Goal: Check status: Check status

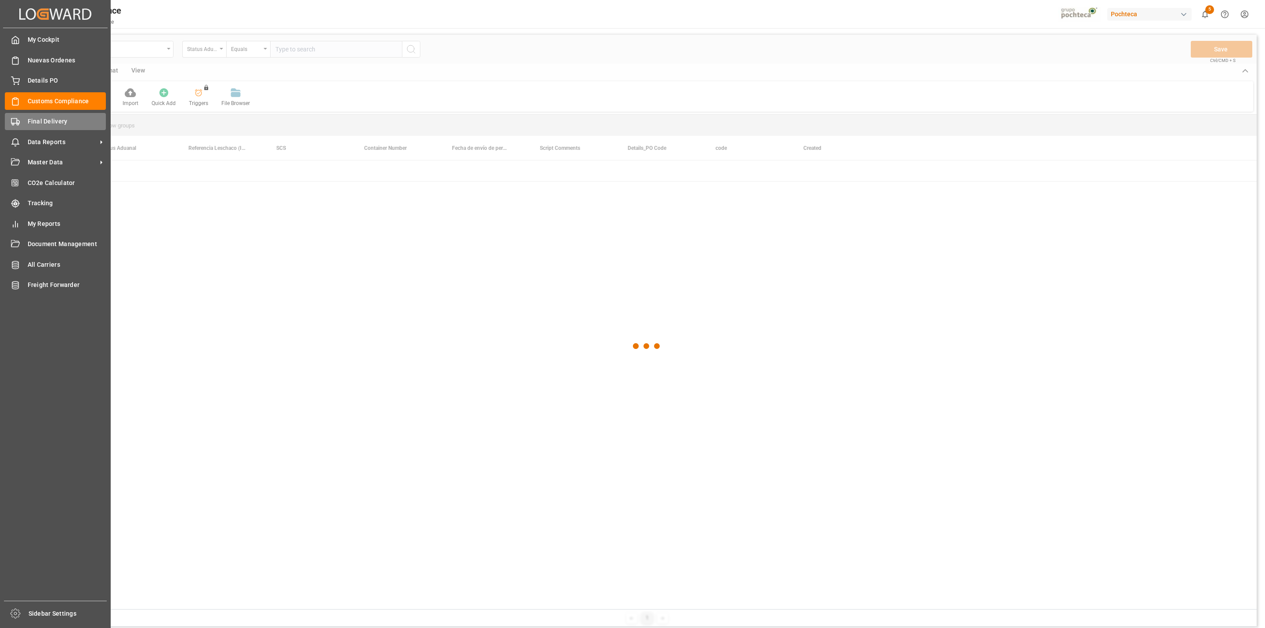
click at [29, 124] on span "Final Delivery" at bounding box center [67, 121] width 79 height 9
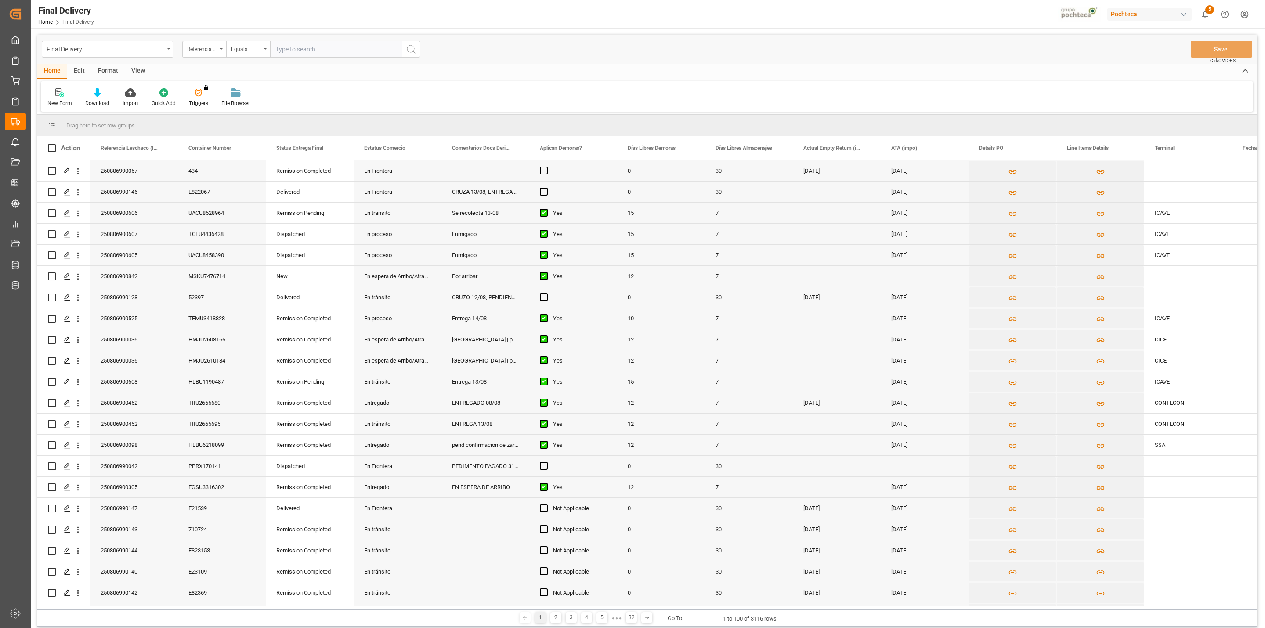
click at [137, 70] on div "View" at bounding box center [138, 71] width 27 height 15
click at [62, 97] on div at bounding box center [55, 92] width 17 height 9
click at [83, 236] on div "CAPTURA TR Y RETRASO + FECHA DE ENTREGA" at bounding box center [90, 238] width 77 height 9
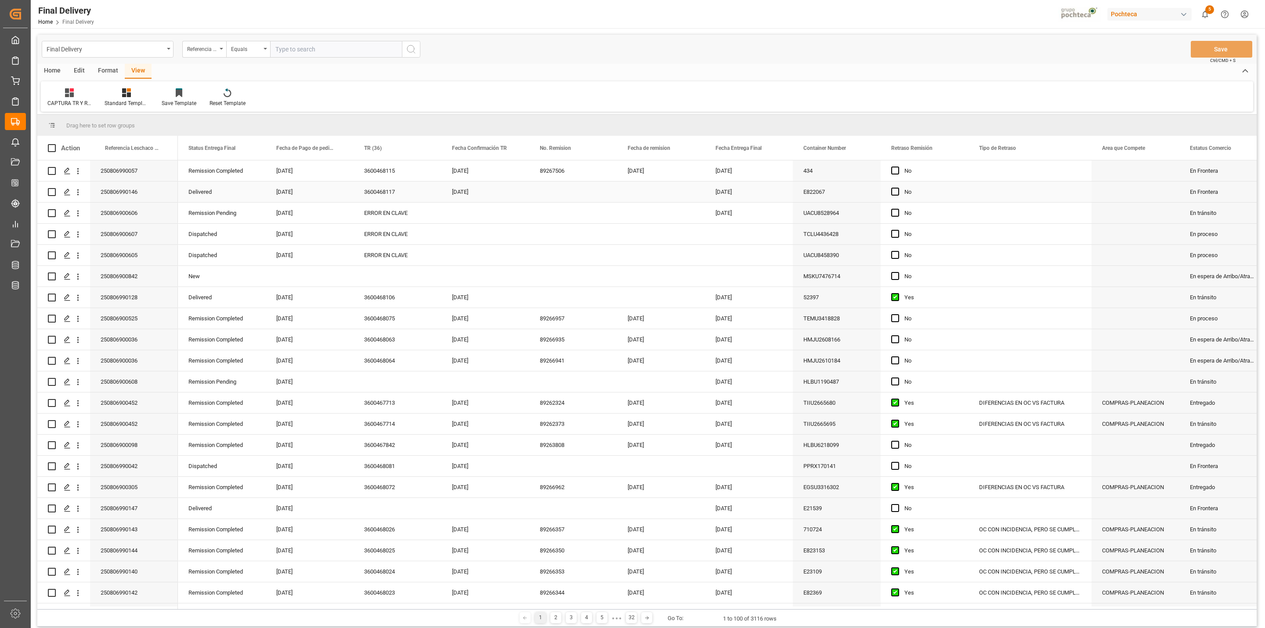
click at [553, 194] on div "Press SPACE to select this row." at bounding box center [573, 191] width 88 height 21
click at [642, 192] on div "Press SPACE to select this row." at bounding box center [661, 191] width 88 height 21
click at [702, 287] on span "15" at bounding box center [704, 288] width 6 height 6
type input "[DATE]"
click at [826, 216] on div "UACU8528964" at bounding box center [837, 212] width 88 height 21
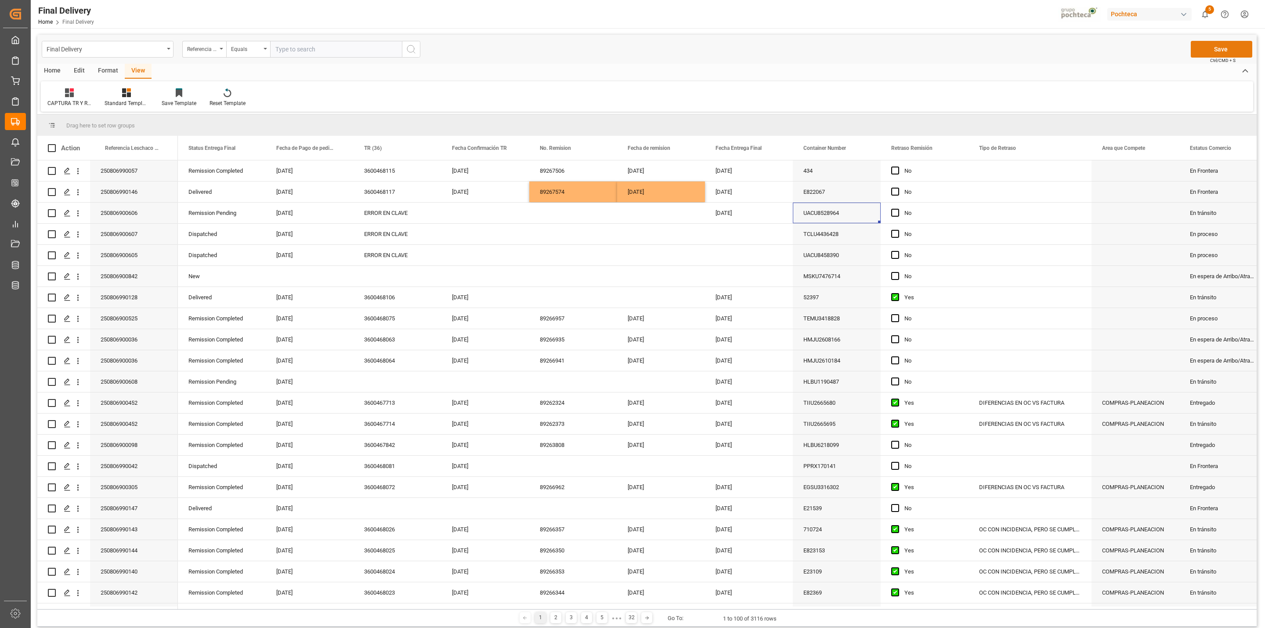
click at [1232, 46] on button "Save" at bounding box center [1221, 49] width 61 height 17
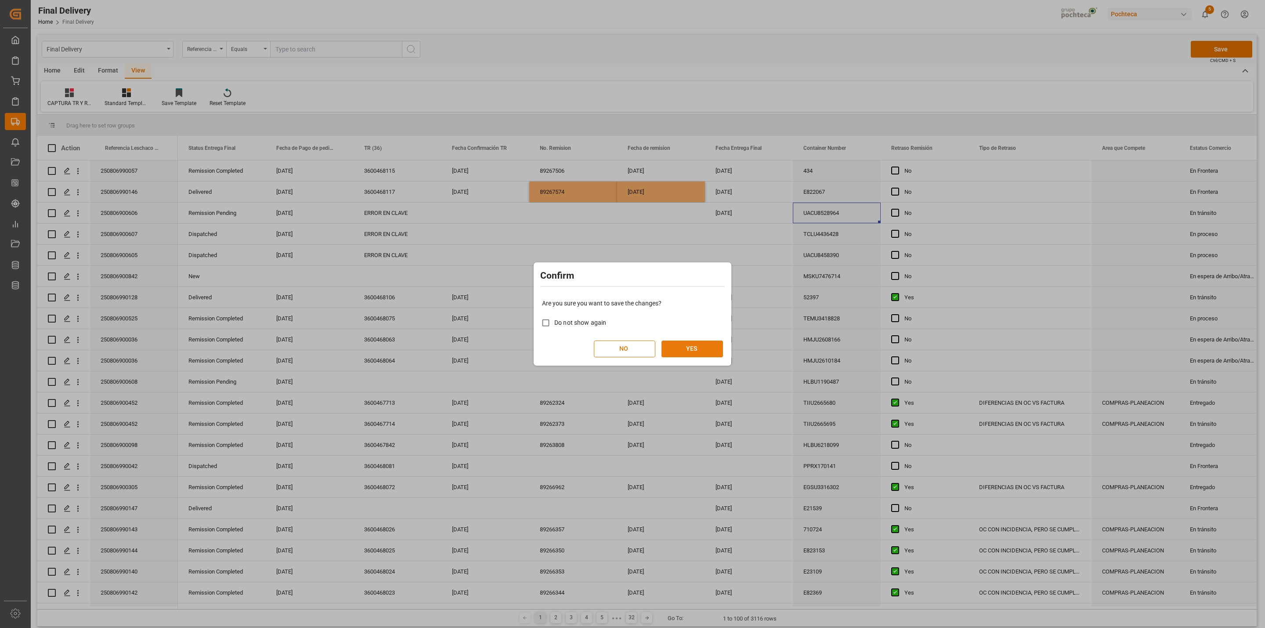
click at [675, 356] on button "YES" at bounding box center [692, 348] width 61 height 17
